Goal: Use online tool/utility: Utilize a website feature to perform a specific function

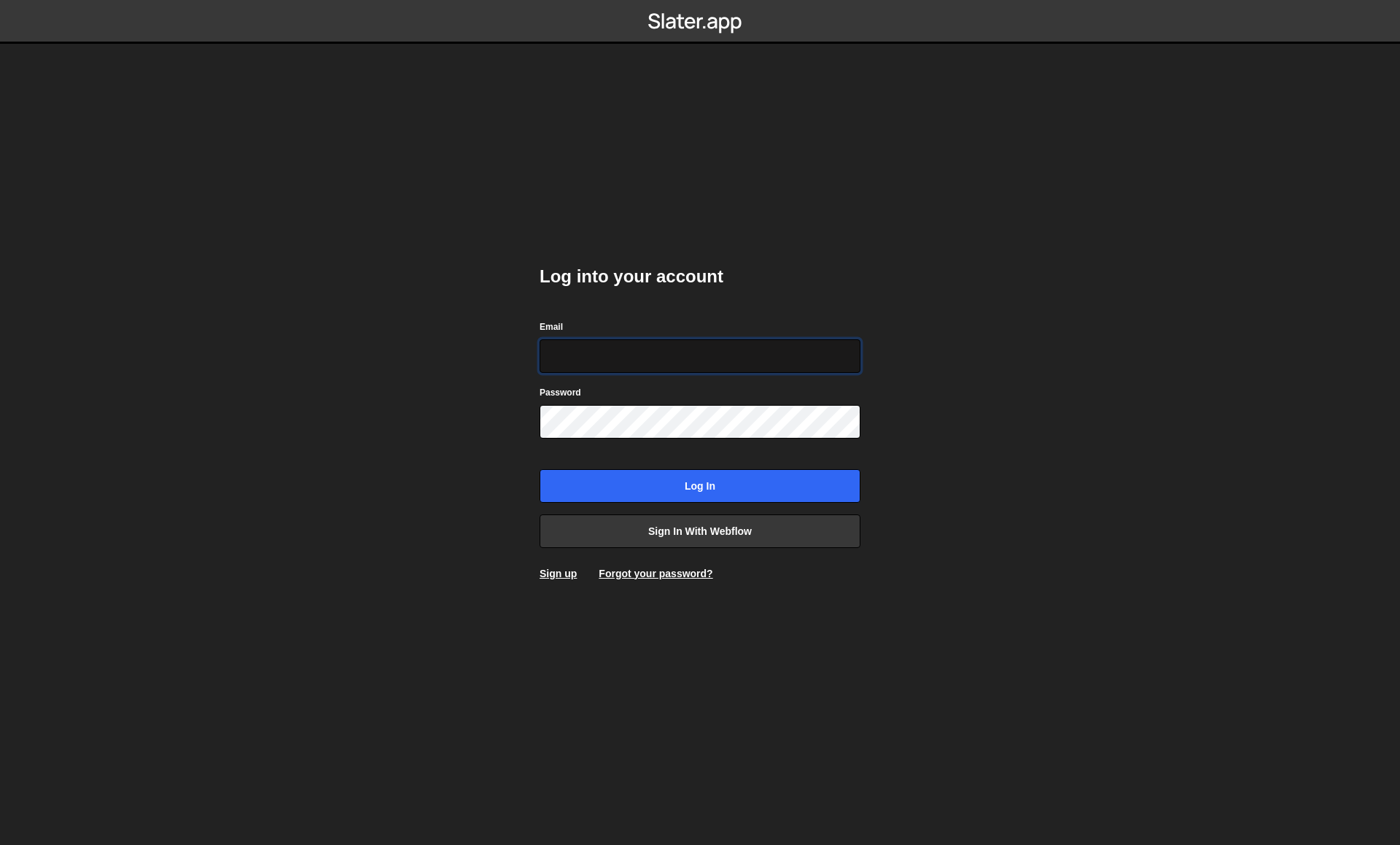
type input "nacho@apogeo.studio"
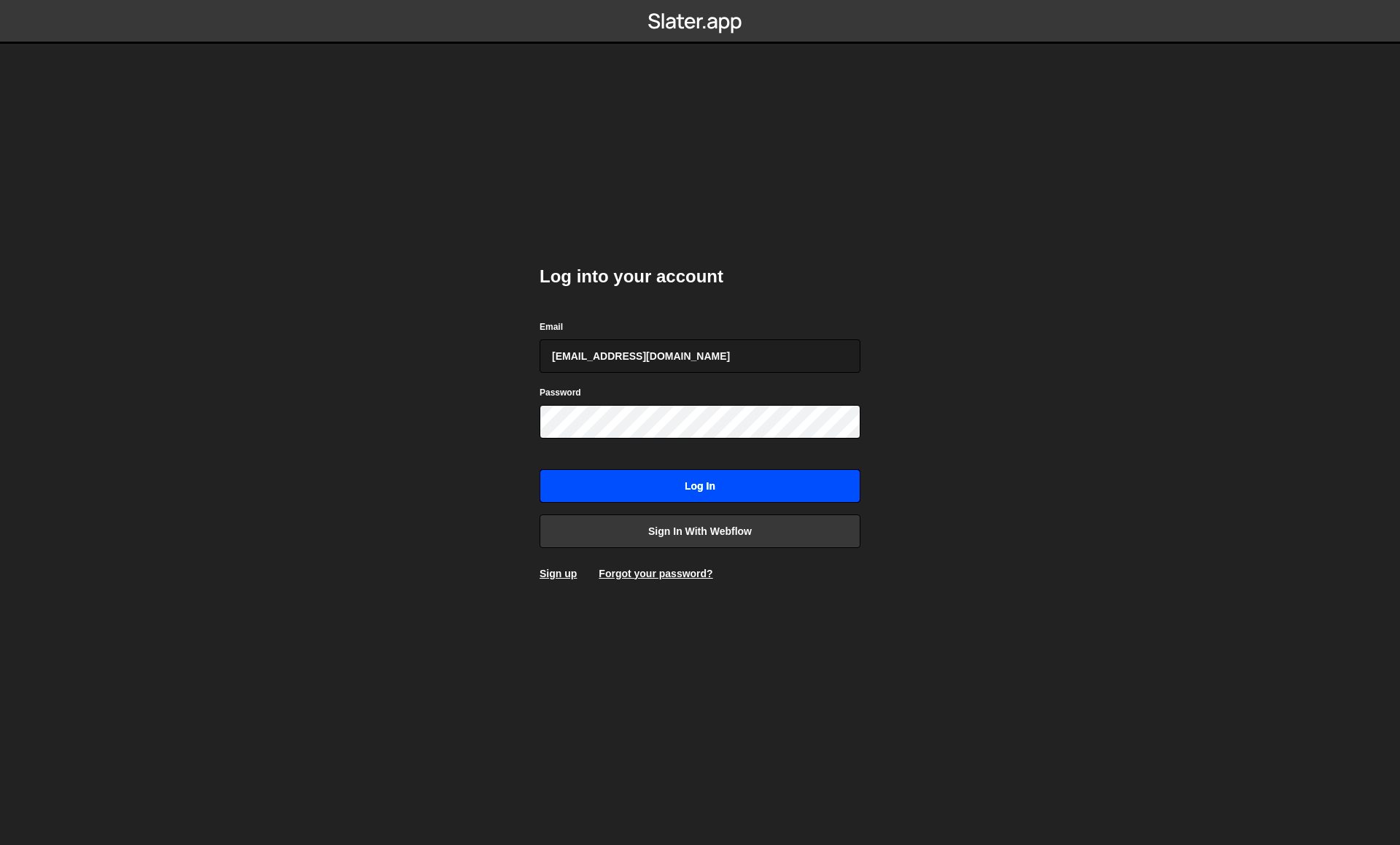
click at [665, 472] on input "Log in" at bounding box center [700, 486] width 321 height 34
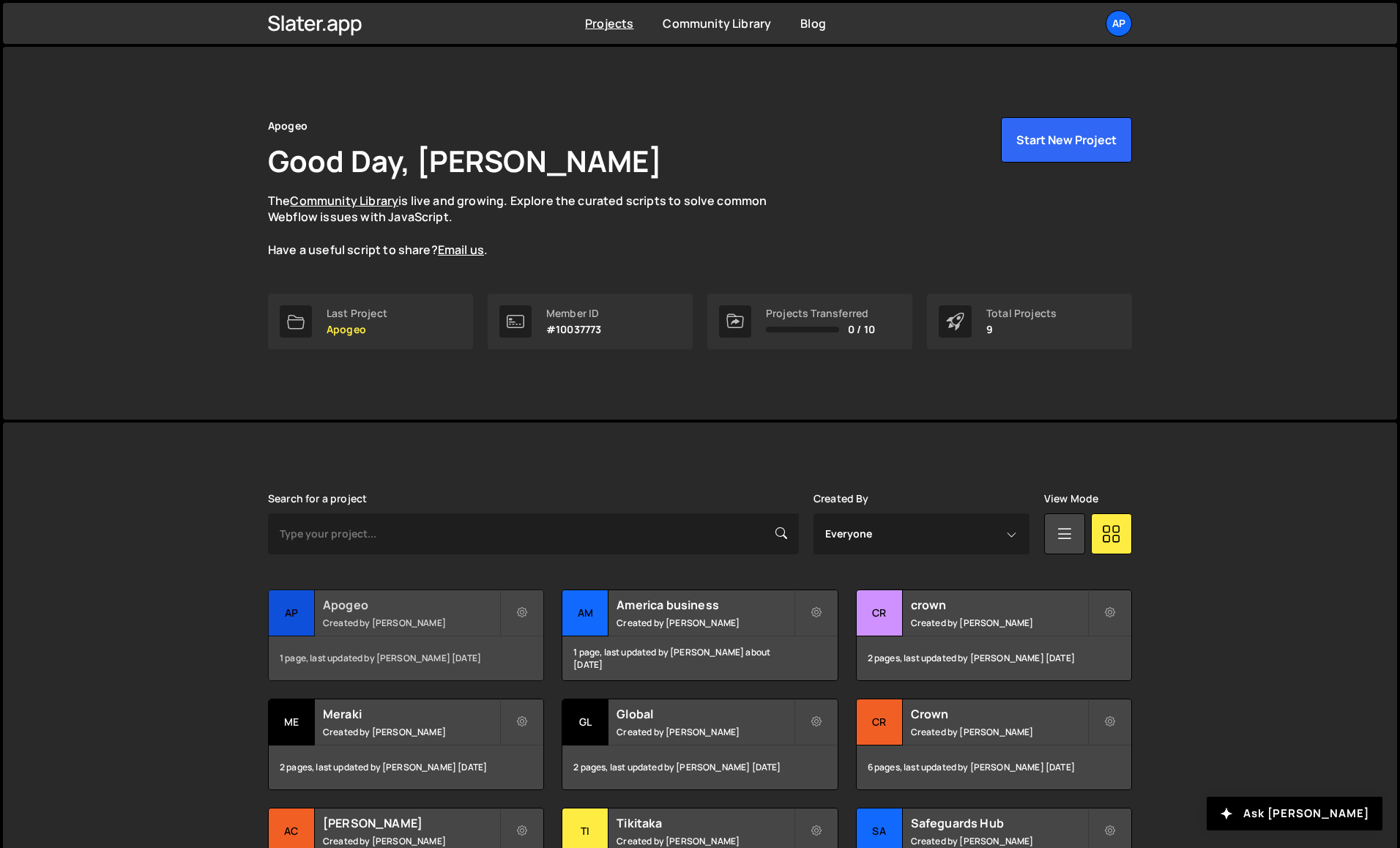
click at [423, 636] on div "1 page, last updated by [PERSON_NAME] [DATE]" at bounding box center [406, 658] width 275 height 44
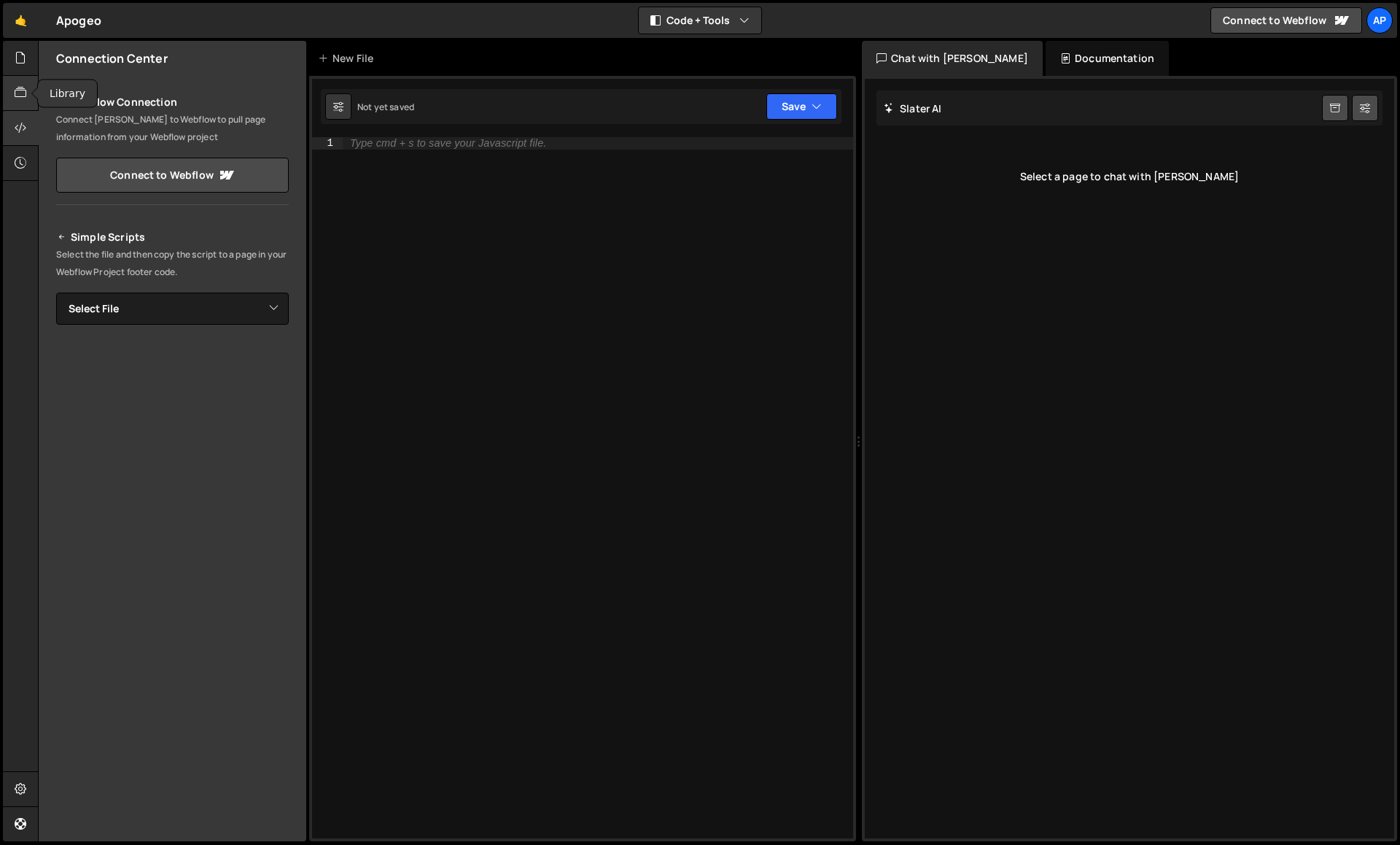
click at [22, 96] on icon at bounding box center [20, 92] width 12 height 16
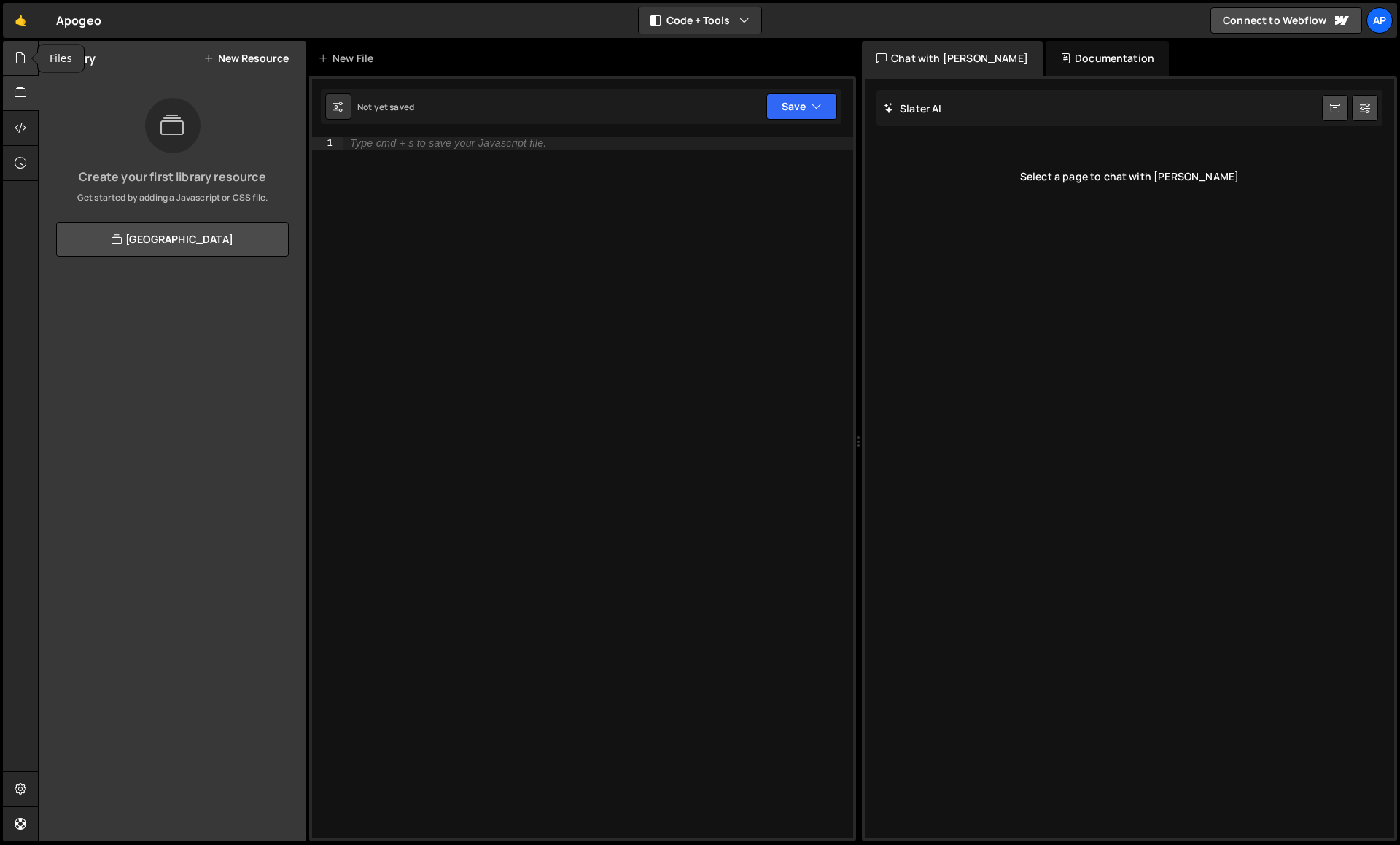
click at [24, 64] on icon at bounding box center [20, 57] width 12 height 16
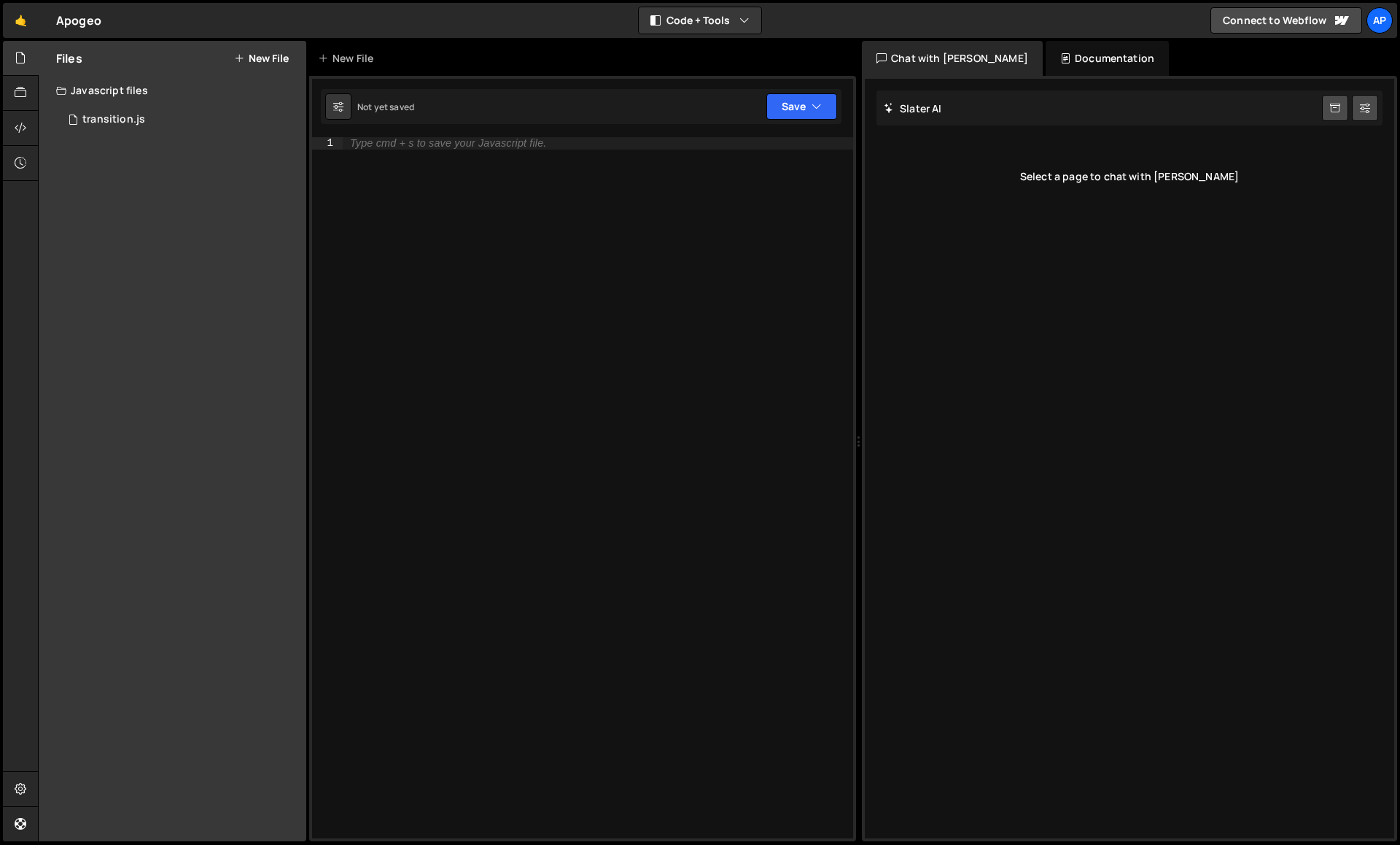
click at [107, 90] on div "Javascript files" at bounding box center [173, 90] width 268 height 29
drag, startPoint x: 109, startPoint y: 88, endPoint x: 111, endPoint y: 115, distance: 27.1
click at [109, 89] on div "Javascript files" at bounding box center [173, 90] width 268 height 29
click at [110, 117] on div "transition.js" at bounding box center [114, 120] width 62 height 13
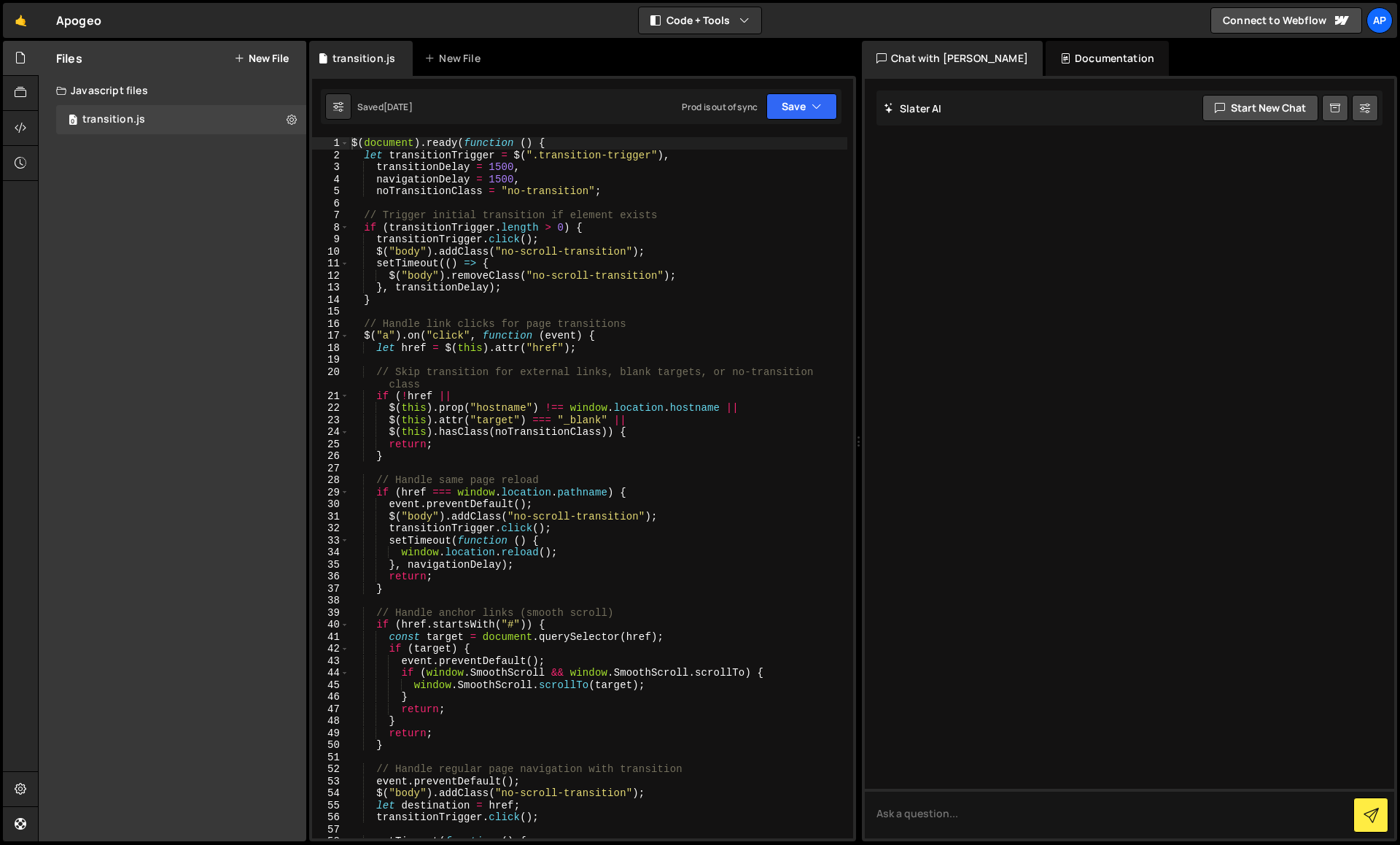
click at [497, 166] on div "$ ( document ) . ready ( function ( ) { let transitionTrigger = $ ( ".transitio…" at bounding box center [598, 500] width 499 height 725
click at [639, 212] on div "$ ( document ) . ready ( function ( ) { let transitionTrigger = $ ( ".transitio…" at bounding box center [598, 500] width 499 height 725
type textarea "// Trigger initial transition if element exists"
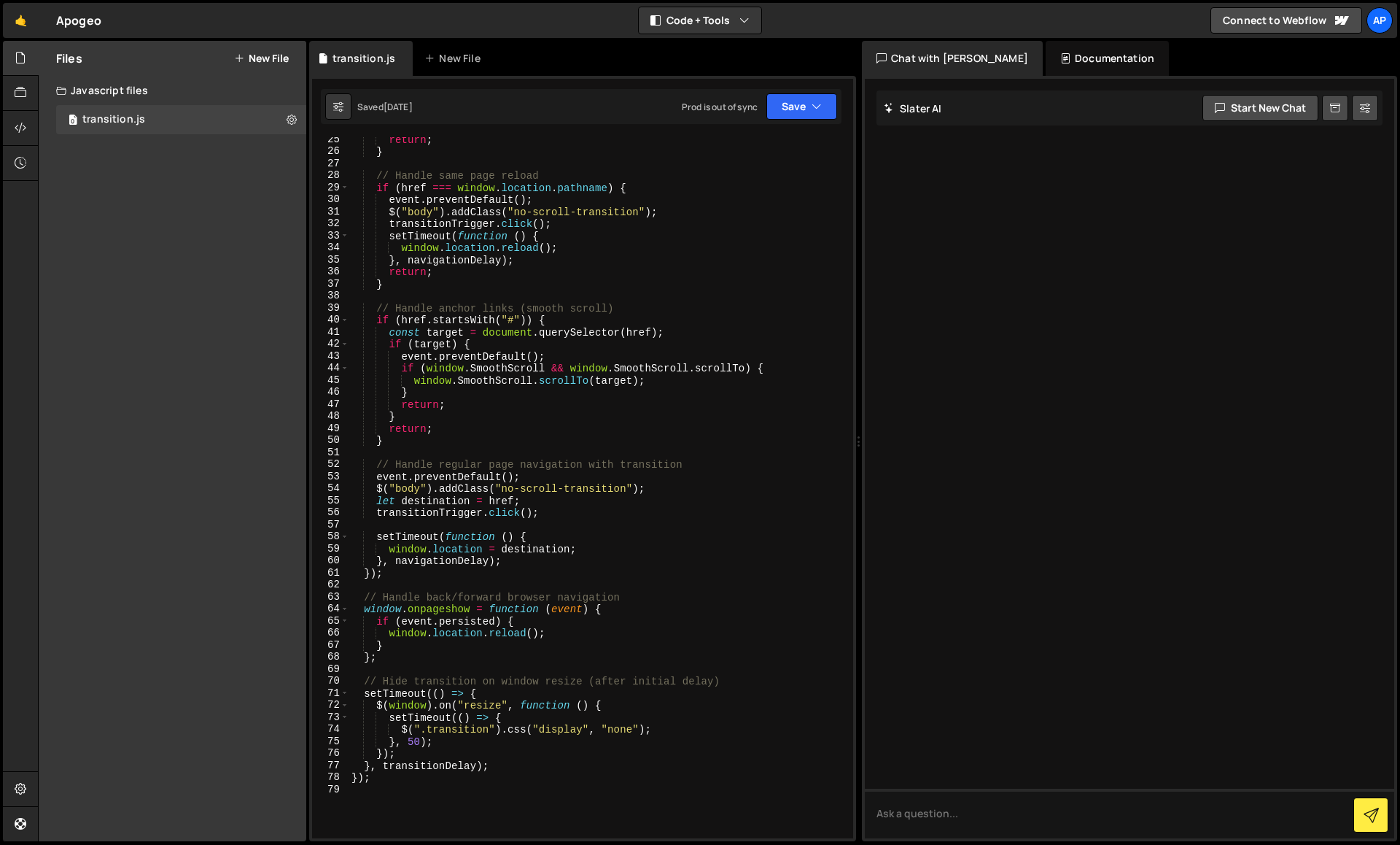
scroll to position [86, 0]
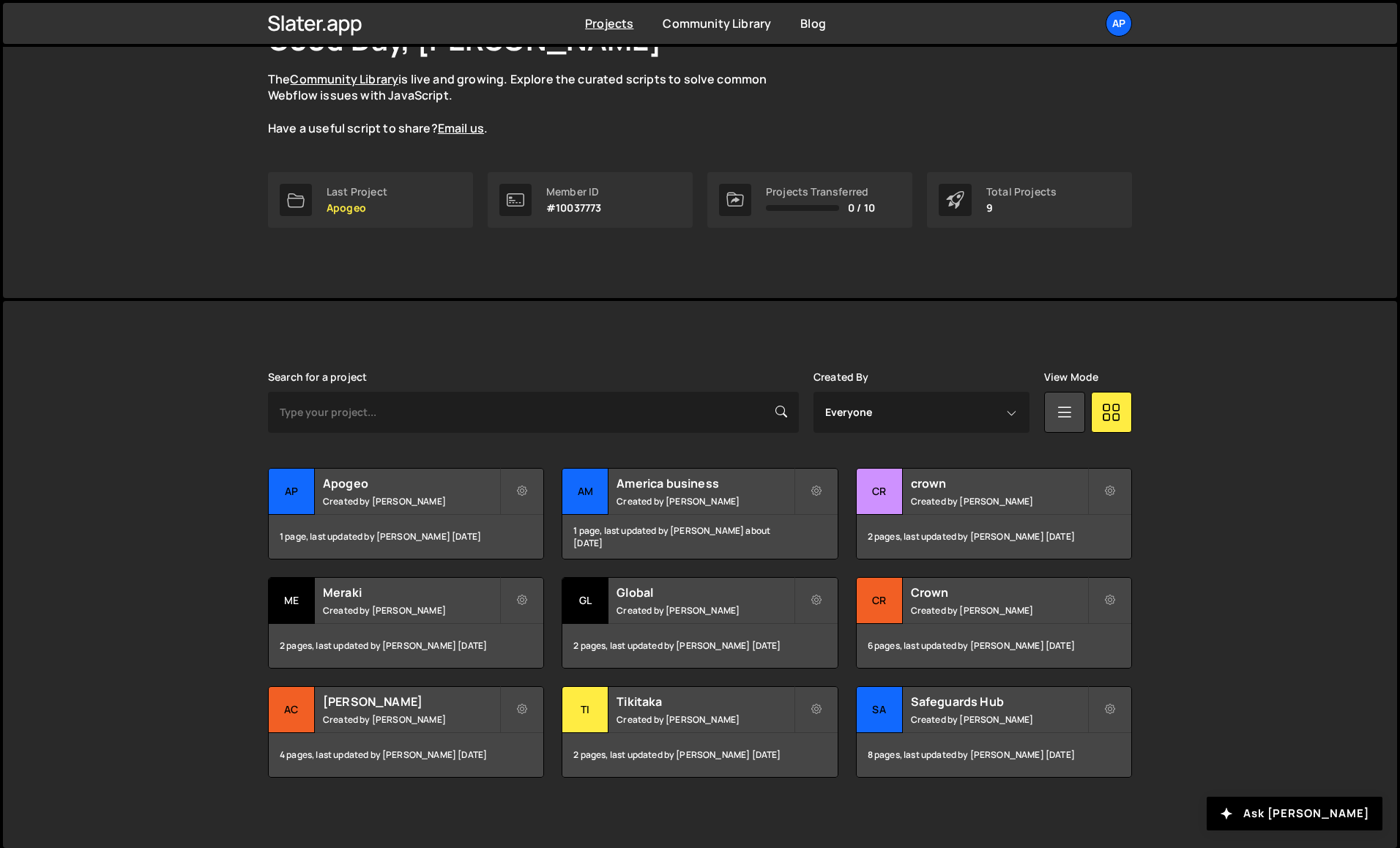
scroll to position [123, 0]
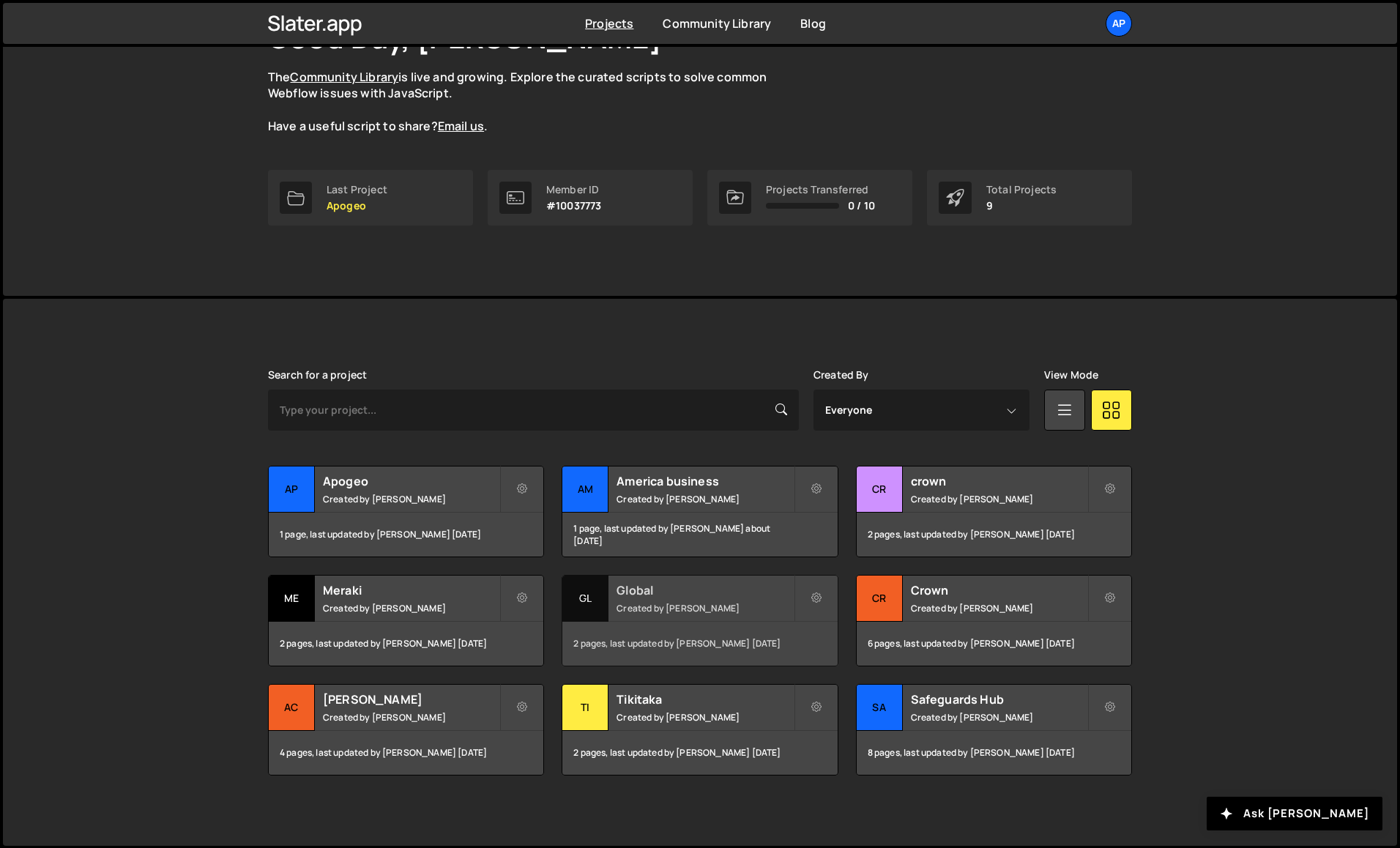
click at [712, 610] on small "Created by [PERSON_NAME]" at bounding box center [705, 608] width 177 height 13
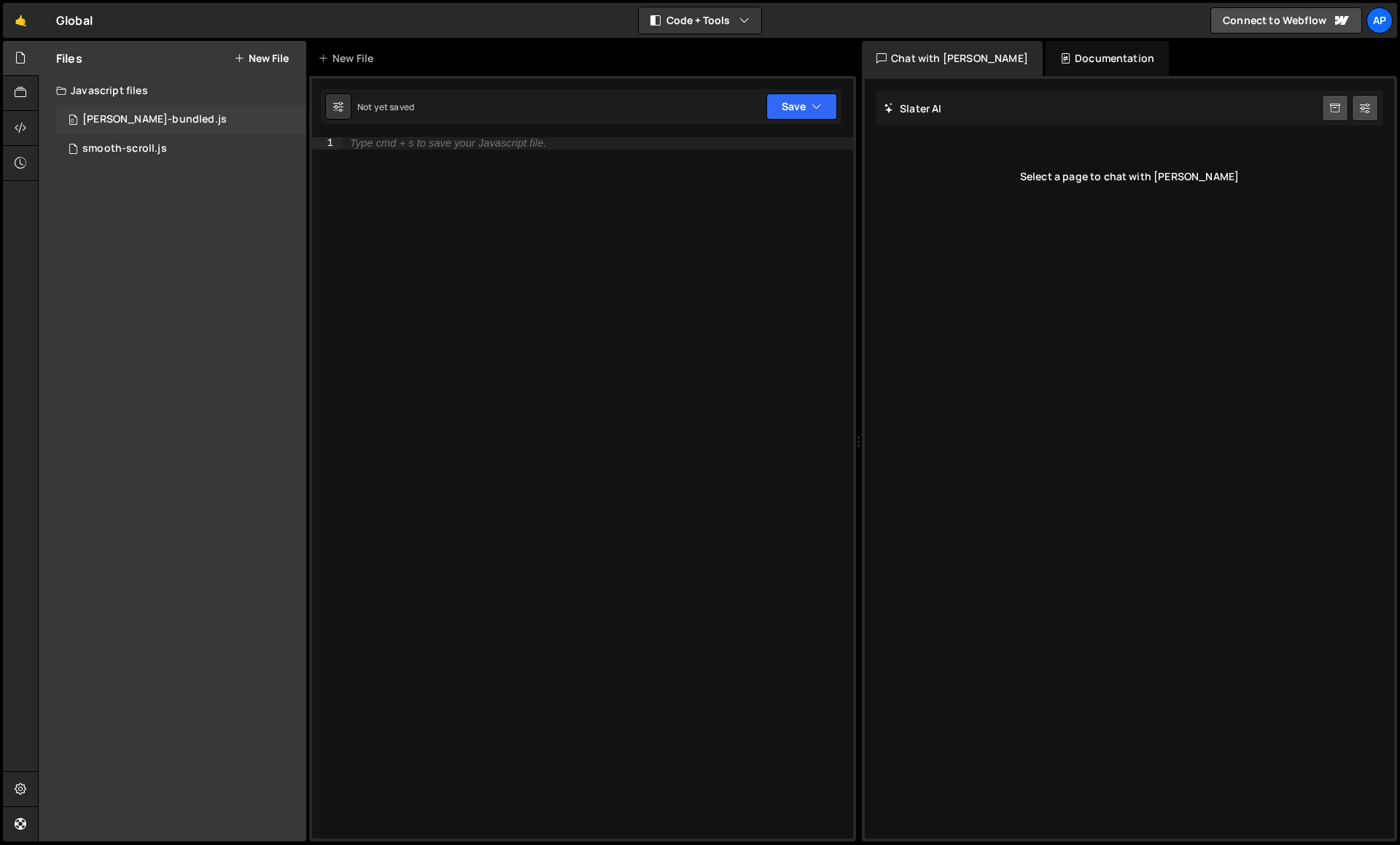
click at [118, 114] on div "lenis-bundled.js" at bounding box center [154, 120] width 144 height 13
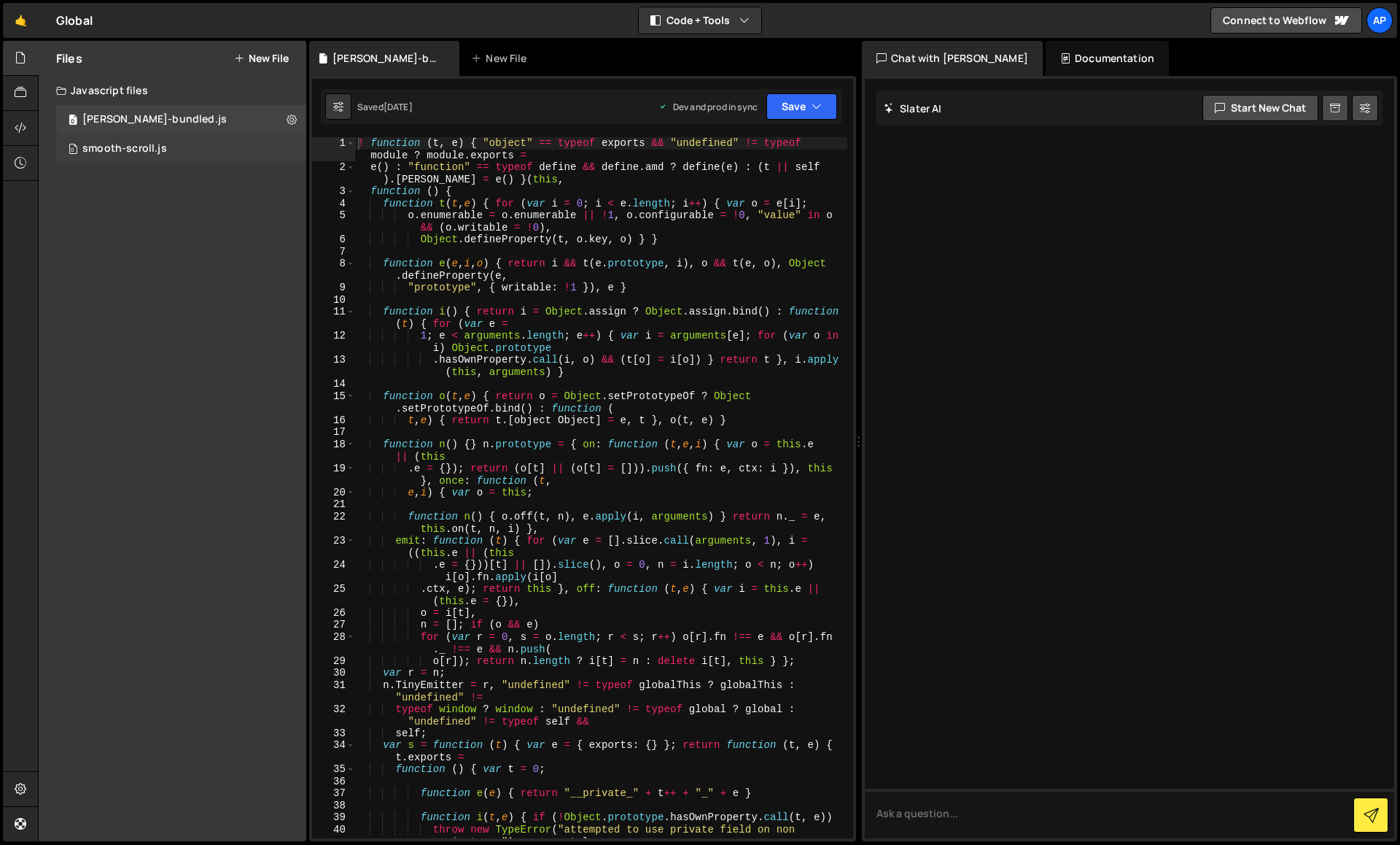
click at [119, 147] on div "smooth-scroll.js" at bounding box center [125, 149] width 84 height 13
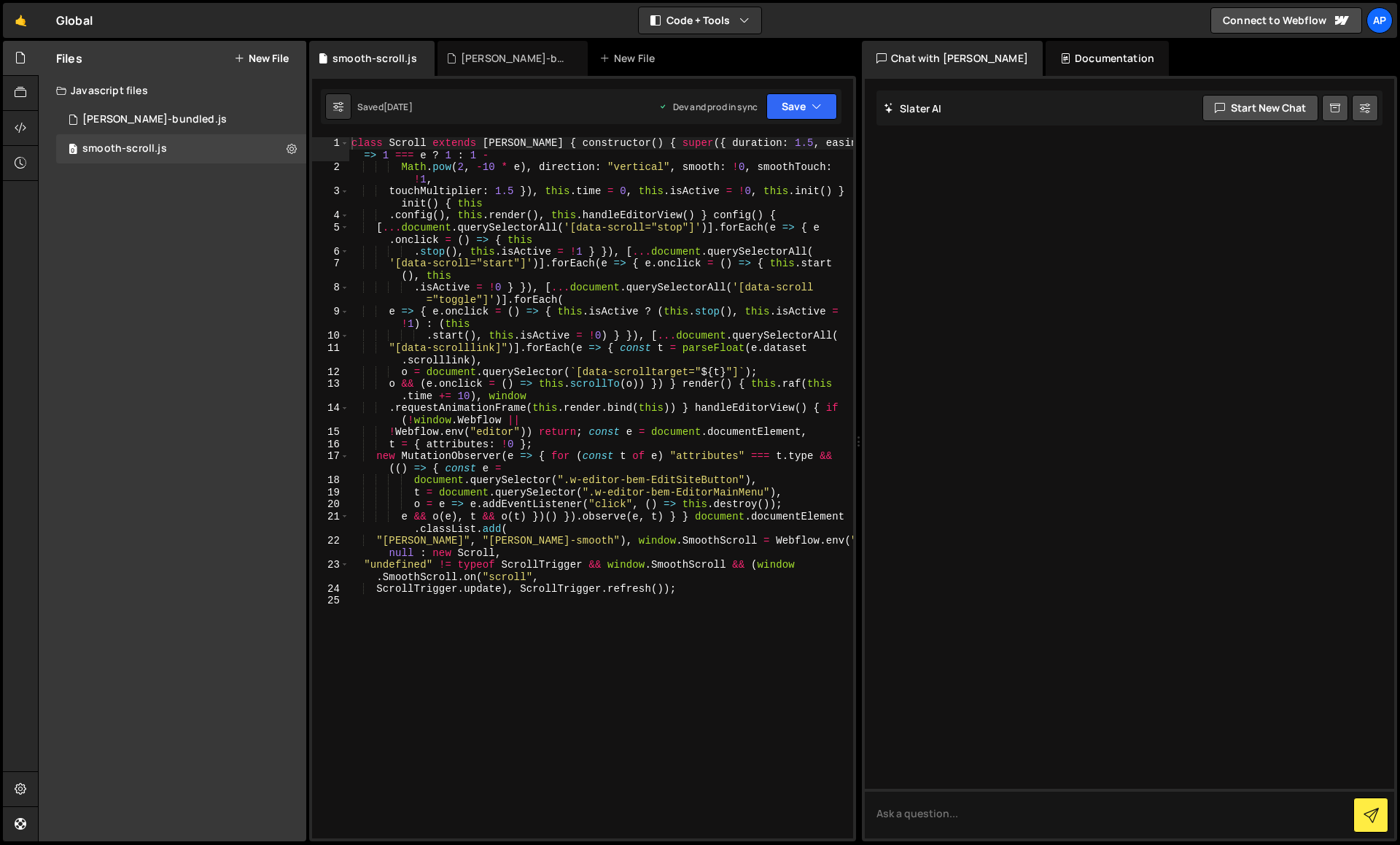
click at [552, 189] on div "class Scroll extends Lenis { constructor ( ) { super ({ duration : 1.5 , easing…" at bounding box center [601, 505] width 505 height 737
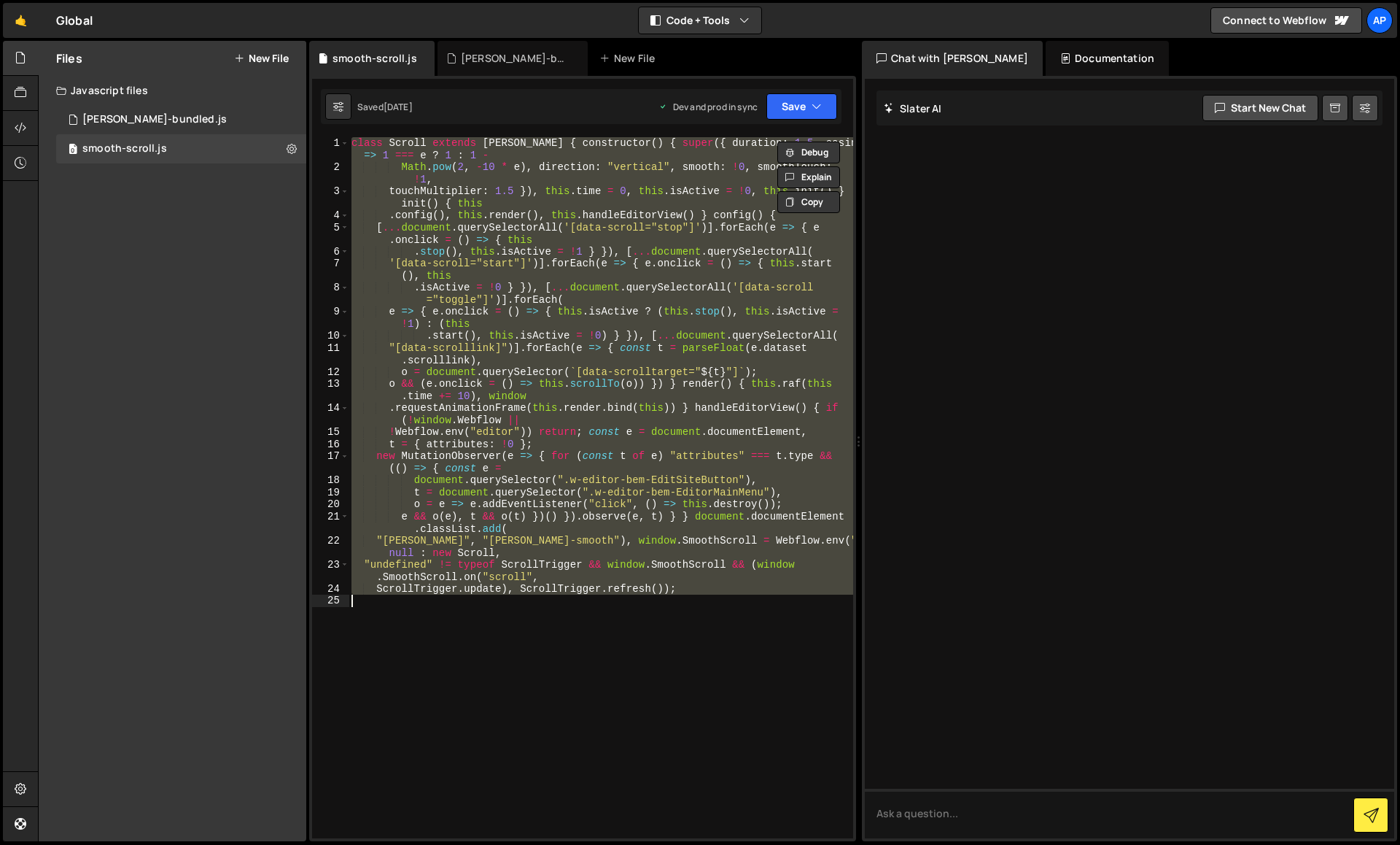
click at [670, 243] on div "class Scroll extends Lenis { constructor ( ) { super ({ duration : 1.5 , easing…" at bounding box center [601, 488] width 505 height 701
paste textarea "}"
type textarea "}"
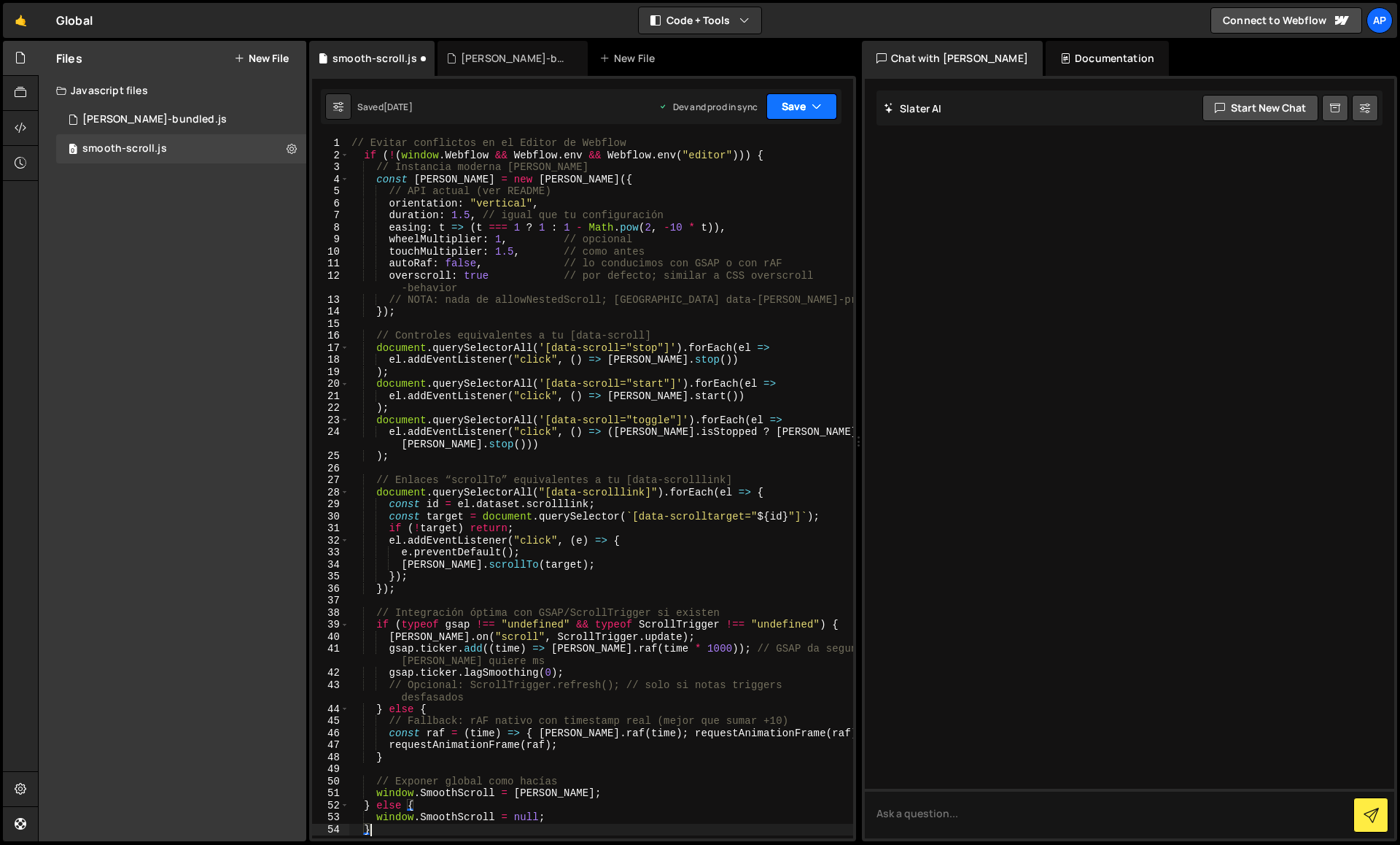
click at [787, 105] on button "Save" at bounding box center [802, 106] width 71 height 26
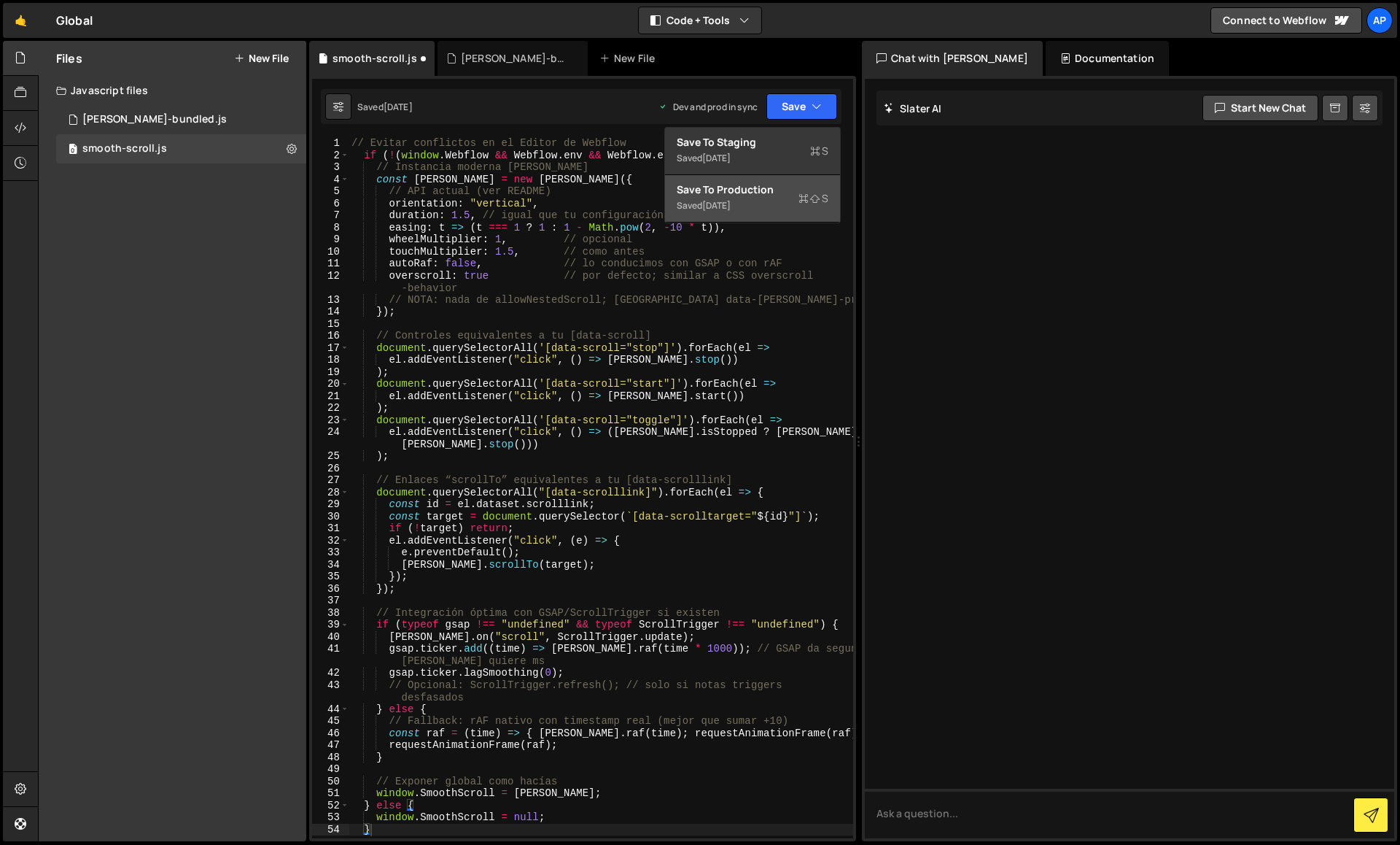
click at [745, 197] on div "Saved 4 months ago" at bounding box center [753, 206] width 152 height 18
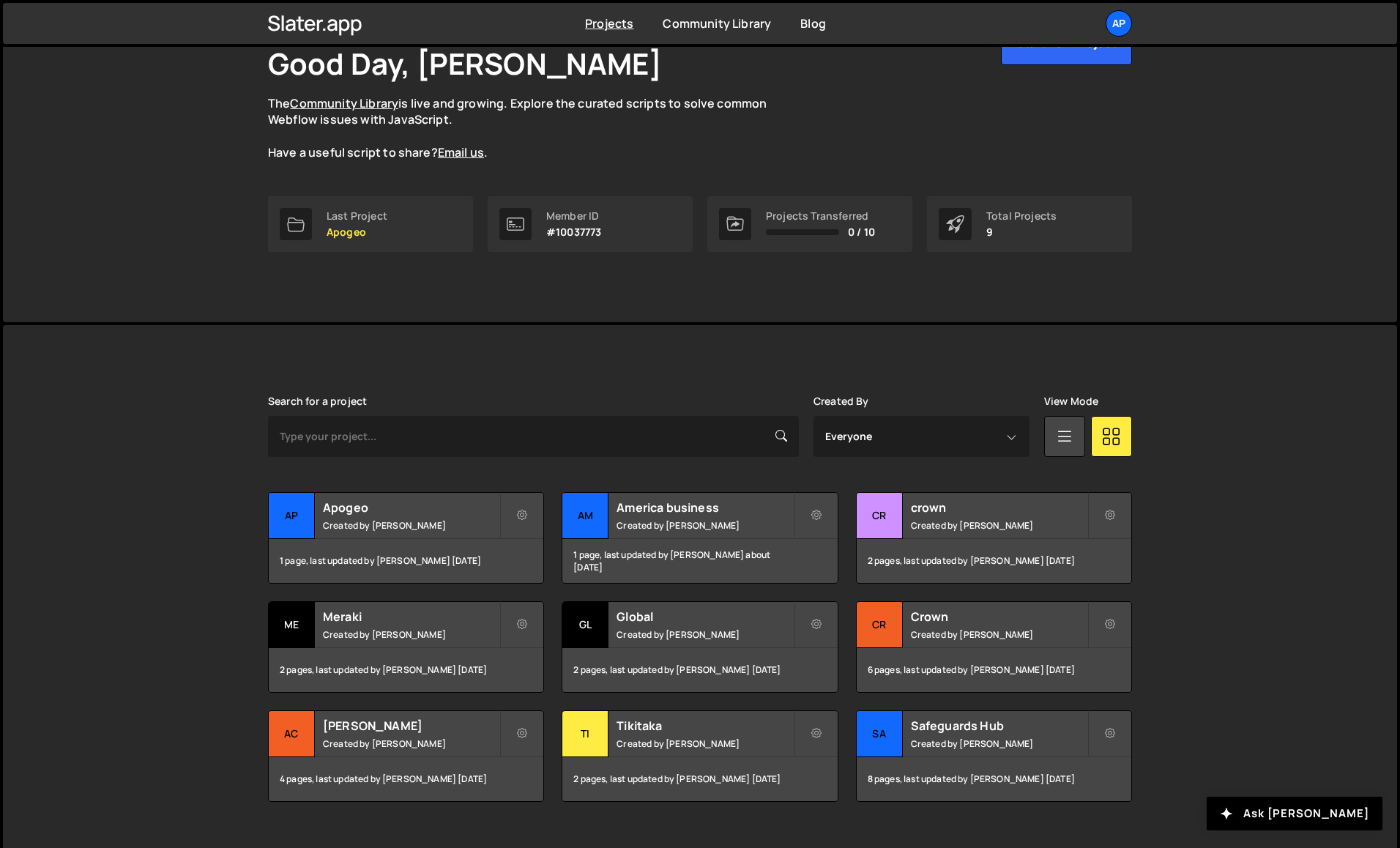
scroll to position [123, 0]
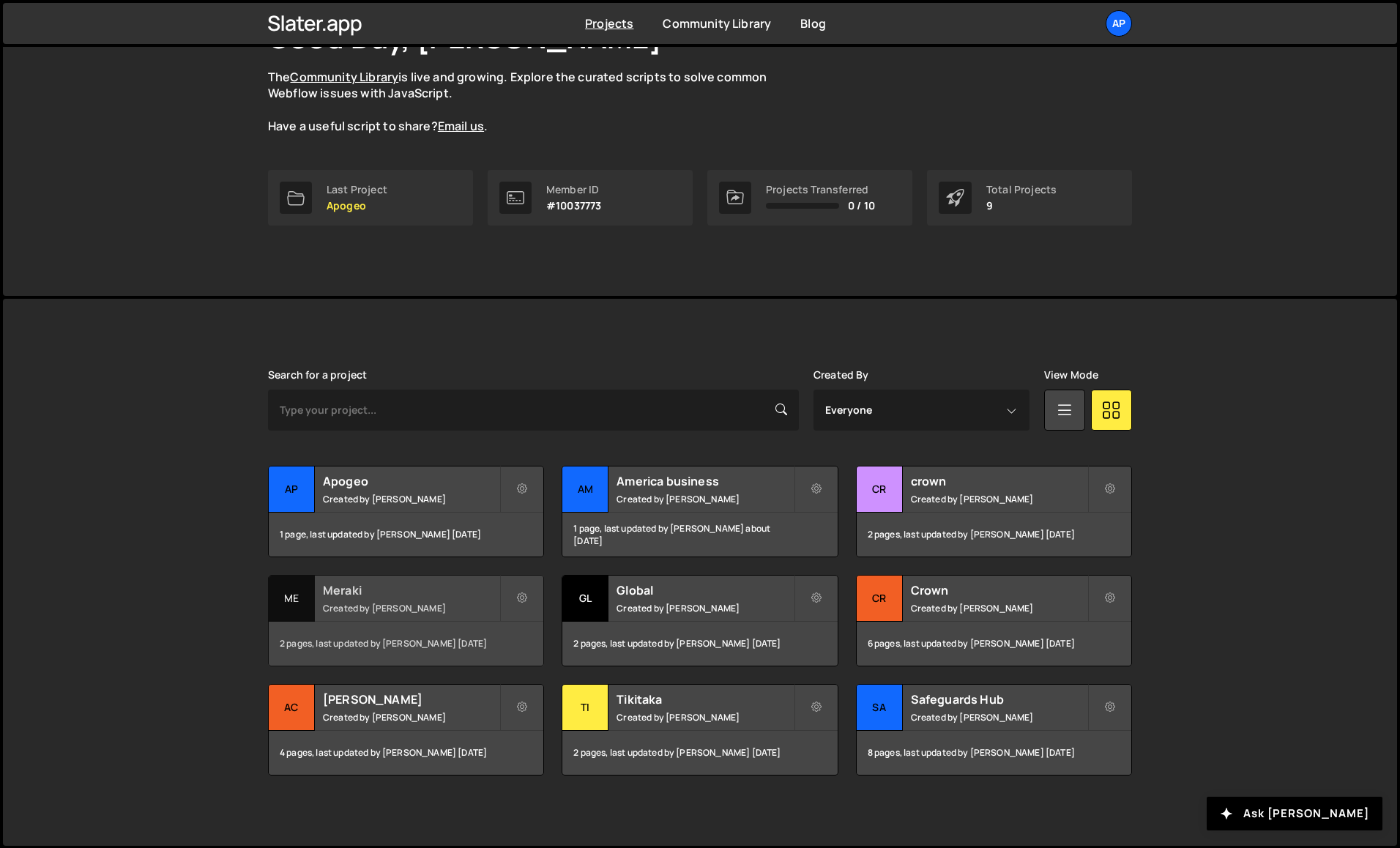
click at [382, 609] on small "Created by [PERSON_NAME]" at bounding box center [411, 608] width 177 height 13
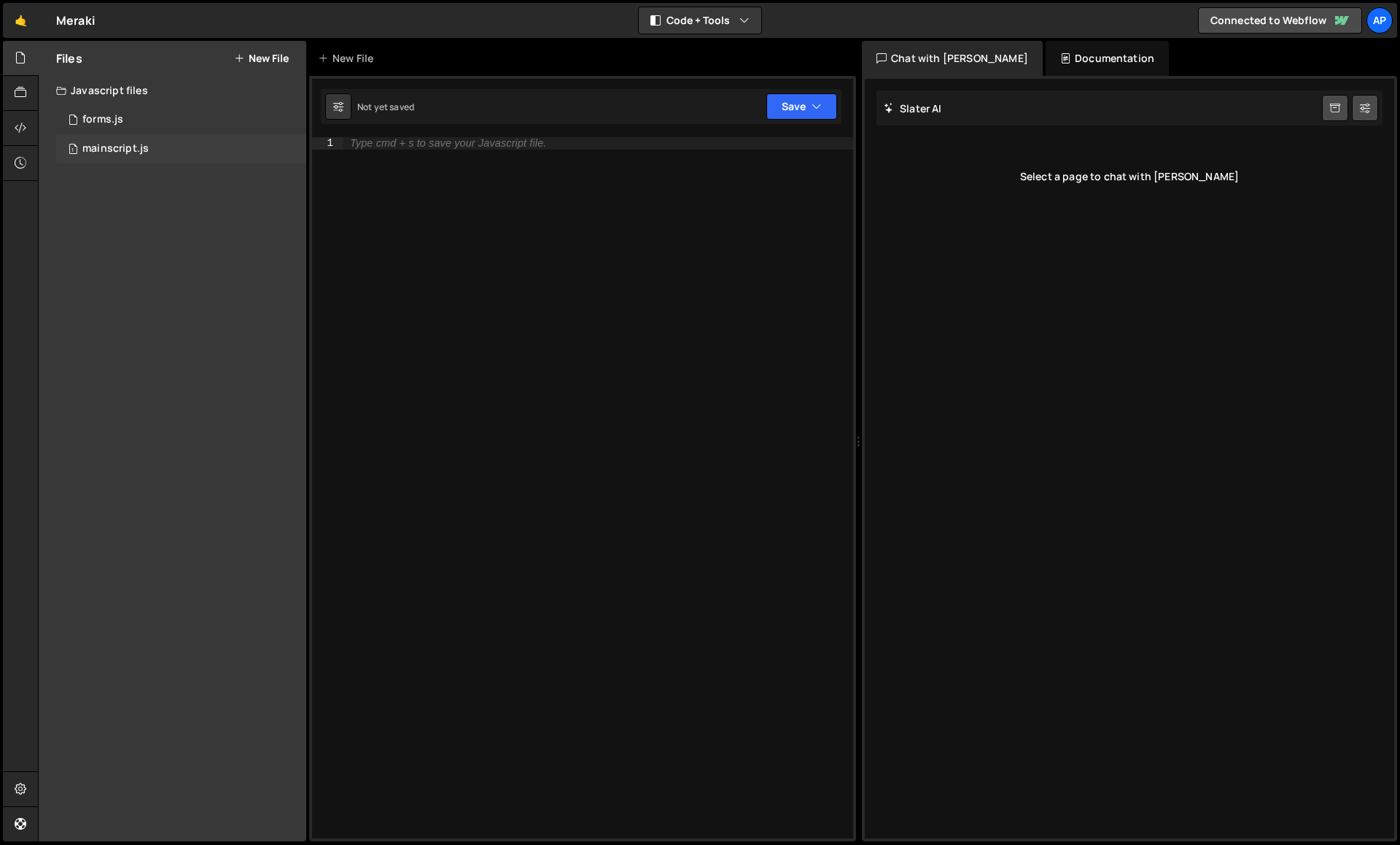
click at [99, 143] on div "mainscript.js" at bounding box center [115, 149] width 67 height 13
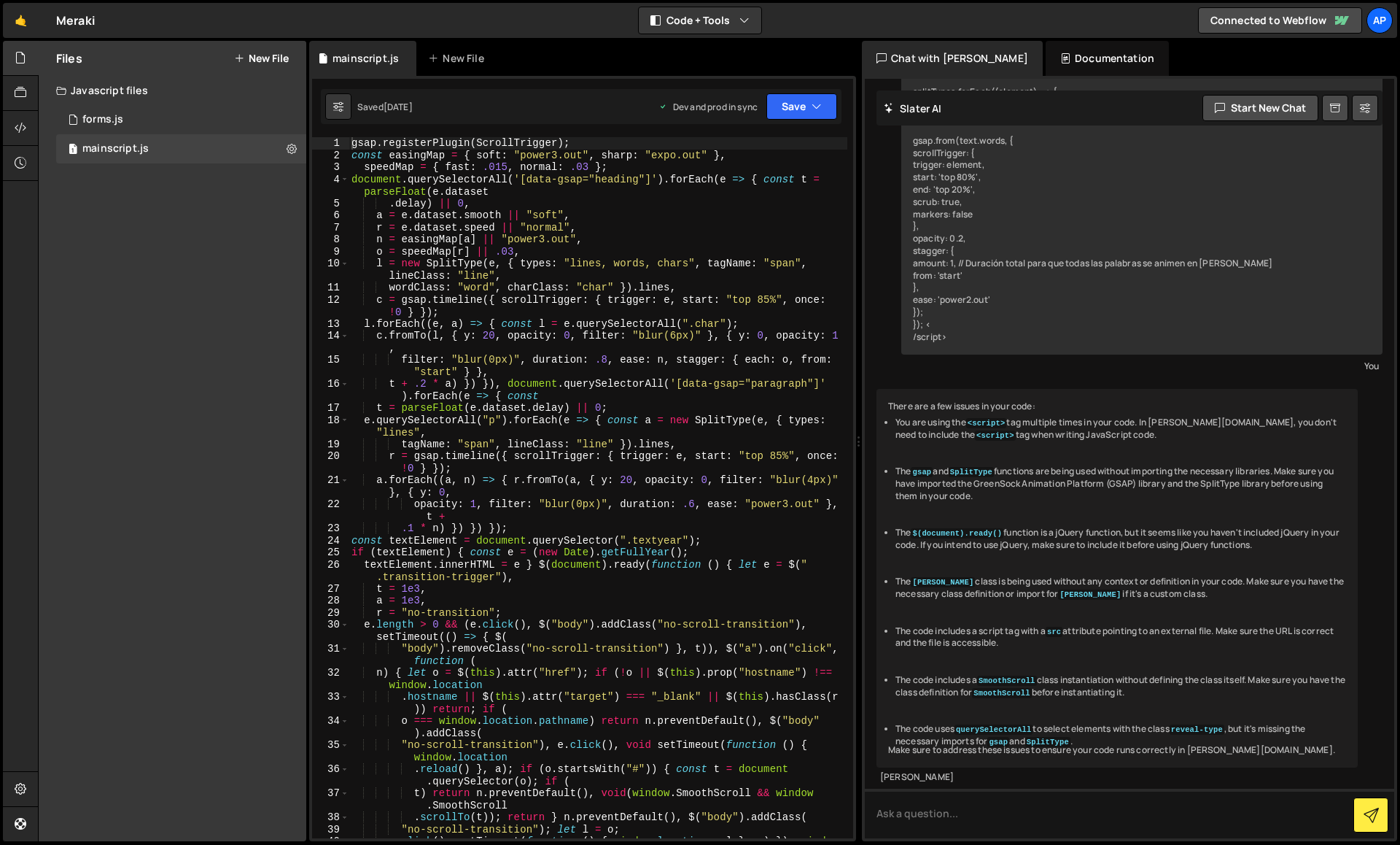
click at [451, 207] on div "gsap . registerPlugin ( ScrollTrigger ) ; const easingMap = { soft : "power3.ou…" at bounding box center [598, 505] width 499 height 737
type textarea "new MutationObserver(a).observe(e, t) } } window.SmoothScroll = new Scroll;"
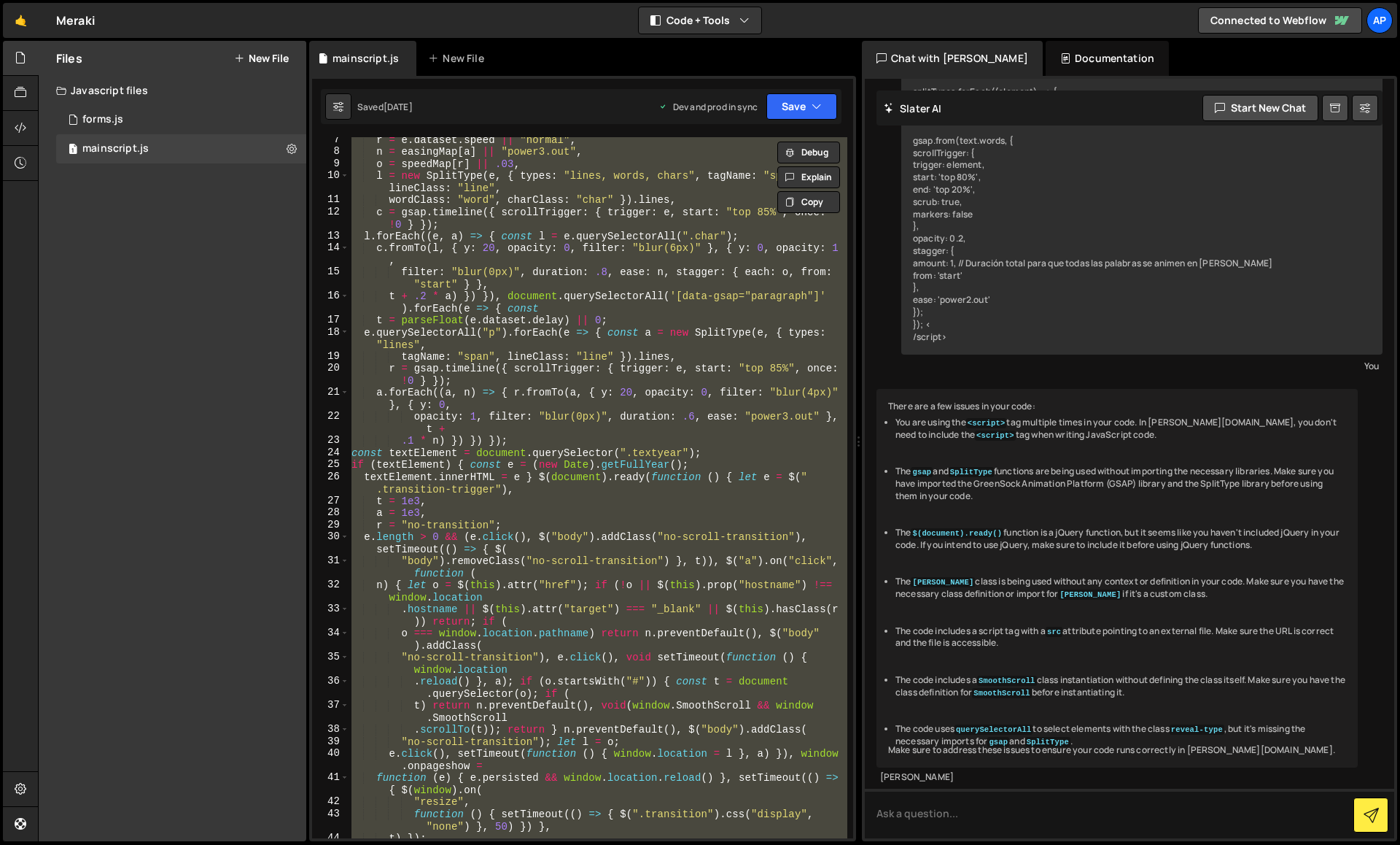
scroll to position [0, 0]
